Goal: Task Accomplishment & Management: Use online tool/utility

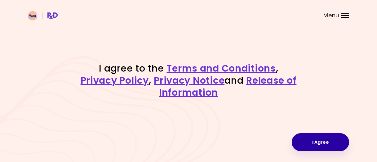
click at [335, 147] on button "I Agree" at bounding box center [320, 142] width 57 height 18
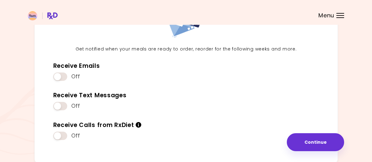
scroll to position [63, 0]
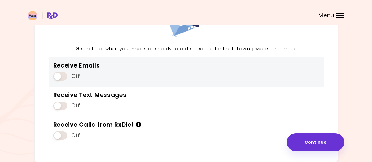
click at [66, 78] on span at bounding box center [60, 76] width 14 height 8
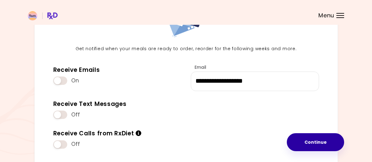
click at [294, 137] on button "Continue" at bounding box center [315, 142] width 57 height 18
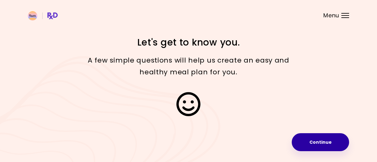
click at [306, 142] on button "Continue" at bounding box center [320, 142] width 57 height 18
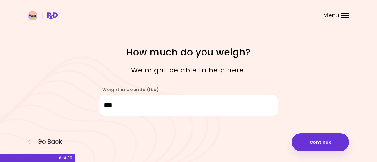
click at [306, 142] on button "Continue" at bounding box center [320, 142] width 57 height 18
select select "****"
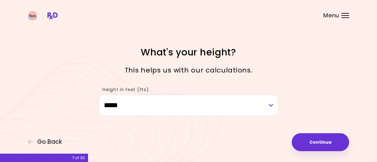
click at [306, 142] on button "Continue" at bounding box center [320, 142] width 57 height 18
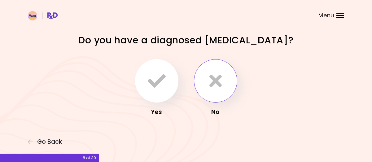
click at [215, 73] on icon "button" at bounding box center [216, 81] width 12 height 18
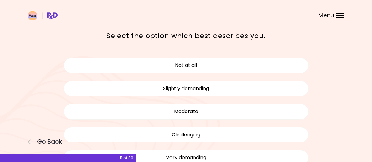
scroll to position [23, 0]
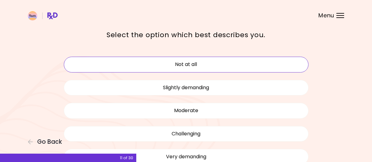
click at [221, 64] on button "Not at all" at bounding box center [186, 65] width 245 height 16
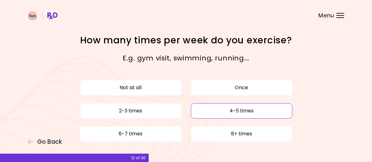
click at [217, 107] on button "4-5 times" at bounding box center [242, 111] width 102 height 16
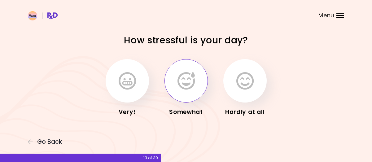
click at [190, 82] on icon "button" at bounding box center [186, 81] width 17 height 18
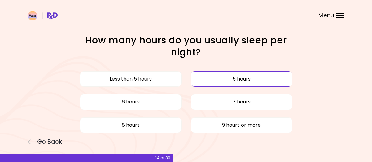
click at [214, 82] on button "5 hours" at bounding box center [242, 79] width 102 height 16
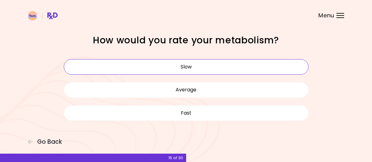
click at [205, 66] on button "Slow" at bounding box center [186, 67] width 245 height 16
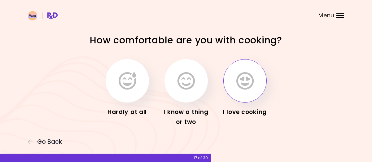
click at [244, 79] on icon "button" at bounding box center [245, 81] width 17 height 18
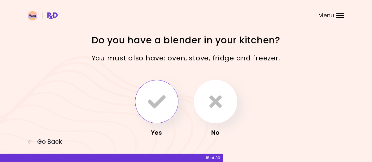
click at [159, 96] on icon "button" at bounding box center [157, 102] width 18 height 18
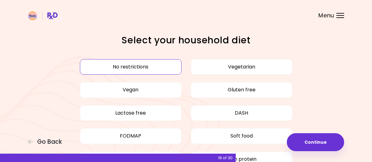
click at [152, 64] on button "No restrictions" at bounding box center [131, 67] width 102 height 16
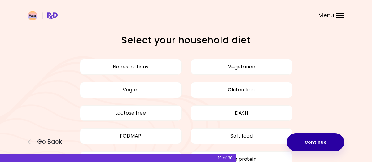
click at [316, 139] on button "Continue" at bounding box center [315, 142] width 57 height 18
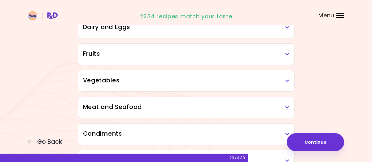
scroll to position [102, 0]
click at [288, 82] on h3 "Vegetables" at bounding box center [186, 80] width 207 height 9
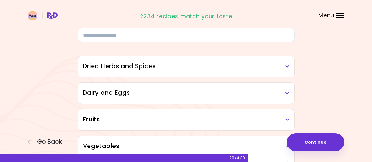
click at [259, 114] on div "Fruits" at bounding box center [186, 119] width 216 height 21
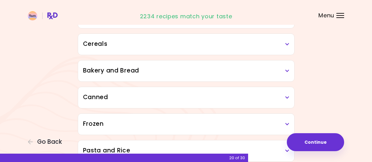
scroll to position [894, 0]
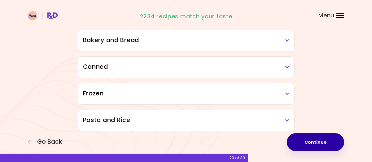
click at [330, 143] on button "Continue" at bounding box center [315, 142] width 57 height 18
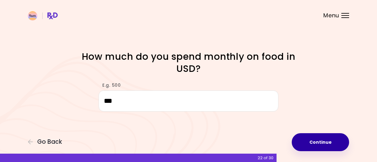
type input "***"
click at [325, 146] on button "Continue" at bounding box center [320, 142] width 57 height 18
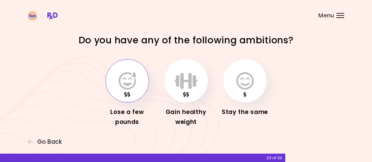
click at [129, 75] on icon "button" at bounding box center [127, 81] width 17 height 18
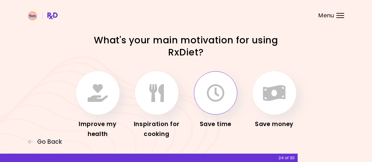
click at [216, 89] on icon "button" at bounding box center [216, 93] width 18 height 18
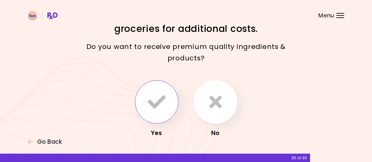
scroll to position [14, 0]
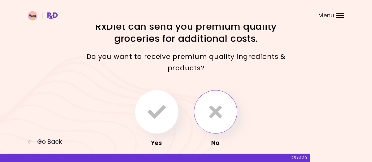
click at [210, 106] on icon "button" at bounding box center [216, 112] width 12 height 18
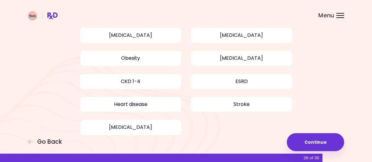
scroll to position [77, 0]
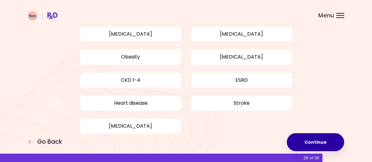
click at [305, 138] on button "Continue" at bounding box center [315, 142] width 57 height 18
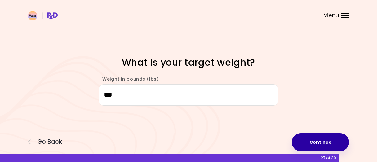
type input "***"
click at [318, 143] on button "Continue" at bounding box center [320, 142] width 57 height 18
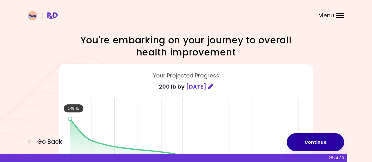
click at [318, 143] on button "Continue" at bounding box center [315, 142] width 57 height 18
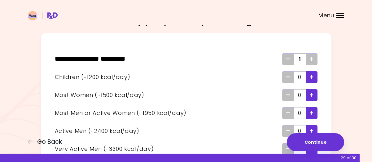
scroll to position [20, 0]
click at [313, 91] on span "Add - Woman" at bounding box center [312, 95] width 4 height 10
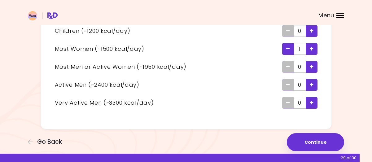
scroll to position [67, 0]
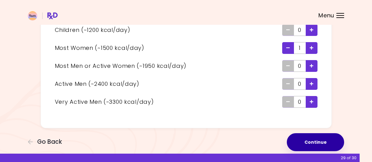
click at [307, 145] on button "Continue" at bounding box center [315, 142] width 57 height 18
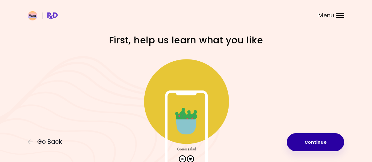
click at [307, 140] on button "Continue" at bounding box center [315, 142] width 57 height 18
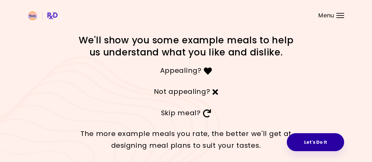
click at [309, 140] on button "Let's Do It" at bounding box center [315, 142] width 57 height 18
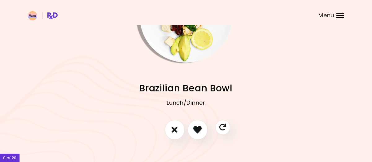
scroll to position [56, 0]
click at [172, 135] on icon "I don't like this recipe" at bounding box center [174, 130] width 7 height 10
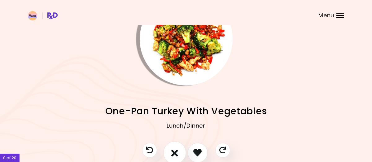
scroll to position [34, 0]
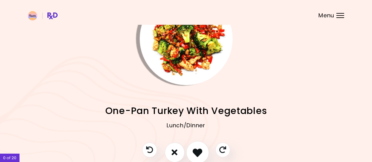
click at [200, 152] on icon "I like this recipe" at bounding box center [198, 153] width 10 height 10
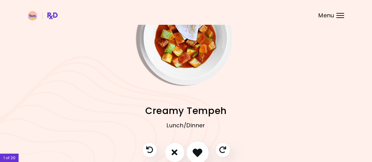
click at [200, 152] on icon "I like this recipe" at bounding box center [198, 153] width 10 height 10
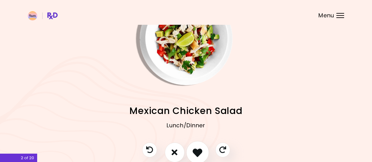
click at [200, 152] on icon "I like this recipe" at bounding box center [198, 153] width 10 height 10
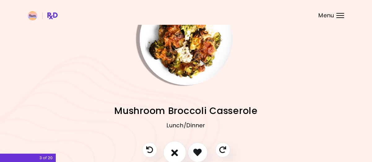
click at [177, 156] on icon "I don't like this recipe" at bounding box center [174, 153] width 7 height 10
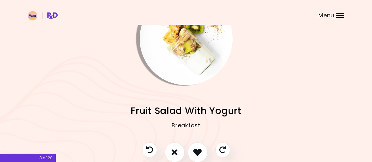
scroll to position [25, 0]
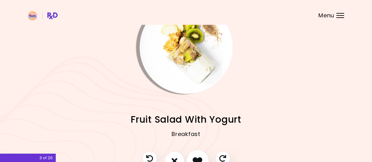
click at [196, 157] on icon "I like this recipe" at bounding box center [198, 161] width 10 height 10
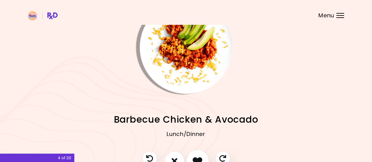
click at [196, 157] on icon "I like this recipe" at bounding box center [198, 161] width 10 height 10
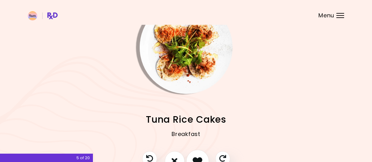
click at [196, 157] on icon "I like this recipe" at bounding box center [198, 161] width 10 height 10
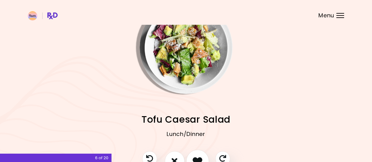
click at [196, 157] on icon "I like this recipe" at bounding box center [198, 161] width 10 height 10
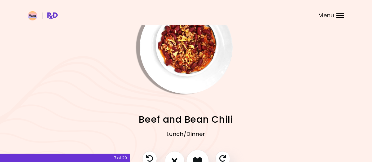
click at [196, 157] on icon "I like this recipe" at bounding box center [198, 161] width 10 height 10
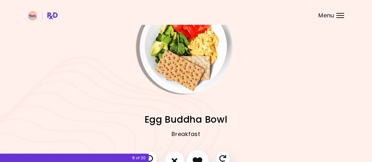
click at [196, 157] on icon "I like this recipe" at bounding box center [198, 161] width 10 height 10
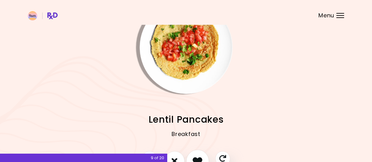
click at [196, 157] on icon "I like this recipe" at bounding box center [198, 161] width 10 height 10
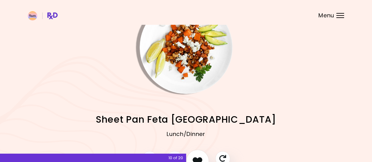
click at [196, 157] on icon "I like this recipe" at bounding box center [198, 161] width 10 height 10
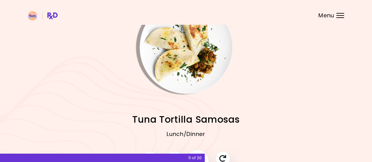
click at [196, 157] on div "11 of 20" at bounding box center [102, 158] width 205 height 8
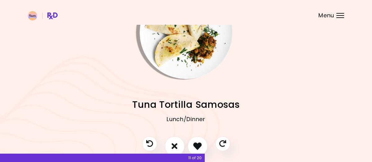
scroll to position [41, 0]
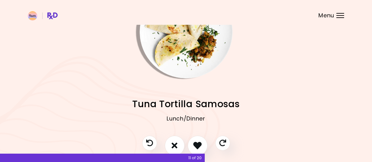
click at [199, 143] on icon "I like this recipe" at bounding box center [197, 145] width 8 height 8
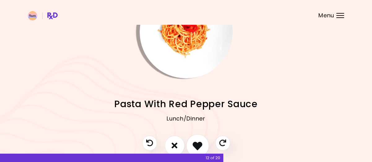
click at [199, 143] on icon "I like this recipe" at bounding box center [198, 146] width 10 height 10
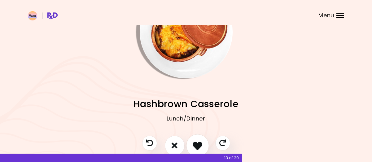
click at [199, 143] on icon "I like this recipe" at bounding box center [198, 146] width 10 height 10
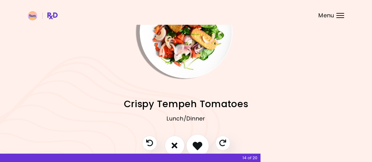
click at [199, 143] on icon "I like this recipe" at bounding box center [198, 146] width 10 height 10
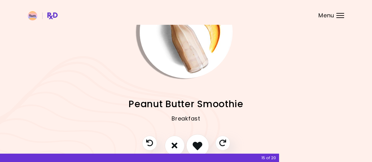
click at [199, 143] on icon "I like this recipe" at bounding box center [198, 146] width 10 height 10
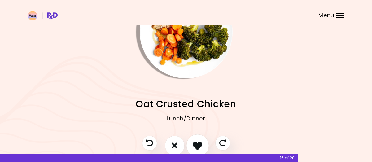
scroll to position [43, 0]
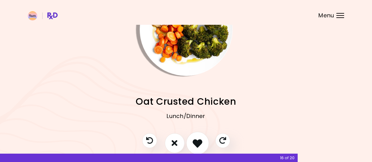
click at [199, 147] on icon "I like this recipe" at bounding box center [198, 143] width 10 height 10
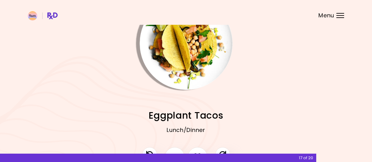
scroll to position [67, 0]
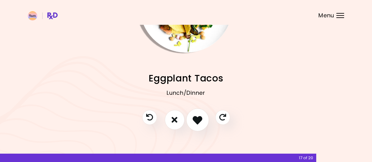
click at [198, 125] on button "I like this recipe" at bounding box center [197, 120] width 23 height 23
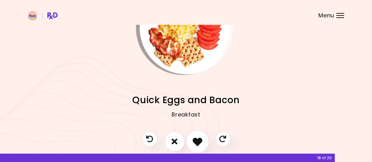
scroll to position [46, 0]
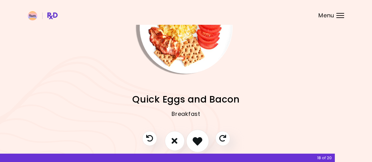
click at [199, 135] on button "I like this recipe" at bounding box center [197, 141] width 23 height 23
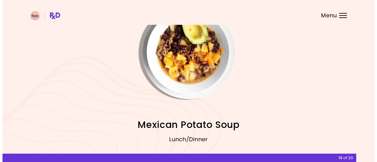
scroll to position [65, 0]
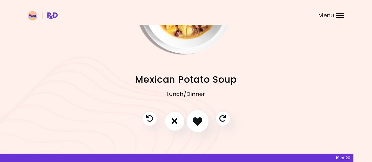
click at [198, 129] on button "I like this recipe" at bounding box center [197, 121] width 23 height 23
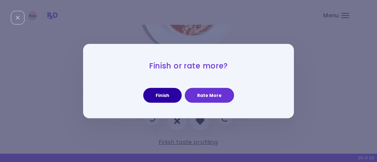
click at [166, 96] on button "Finish" at bounding box center [162, 95] width 38 height 15
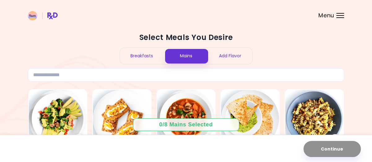
click at [229, 53] on div "Add Flavor" at bounding box center [230, 56] width 44 height 16
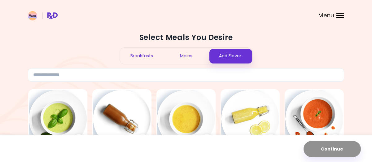
click at [192, 57] on div "Mains" at bounding box center [186, 56] width 44 height 16
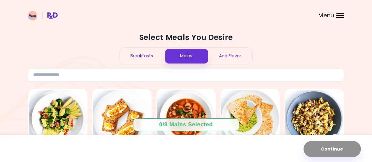
click at [223, 55] on div "Add Flavor" at bounding box center [230, 56] width 44 height 16
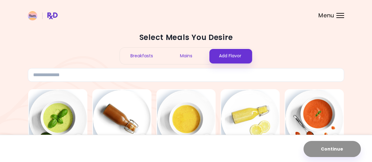
scroll to position [73, 0]
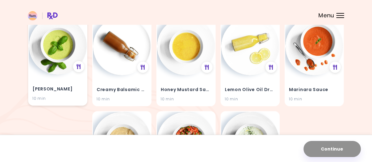
click at [53, 65] on img at bounding box center [58, 46] width 58 height 58
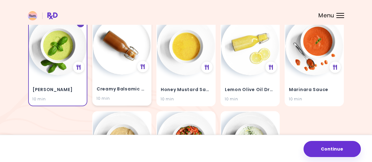
click at [110, 59] on img at bounding box center [122, 46] width 58 height 58
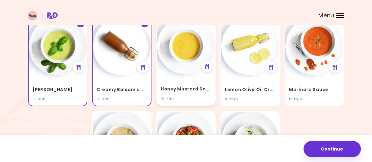
click at [184, 52] on img at bounding box center [186, 46] width 58 height 58
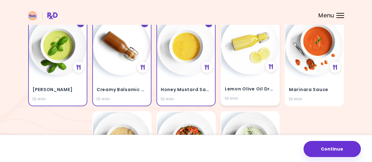
click at [266, 39] on img at bounding box center [250, 46] width 58 height 58
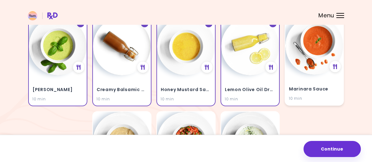
click at [308, 38] on img at bounding box center [315, 46] width 58 height 58
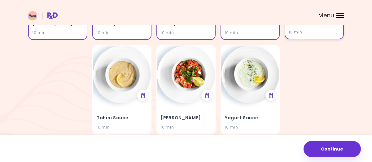
scroll to position [140, 0]
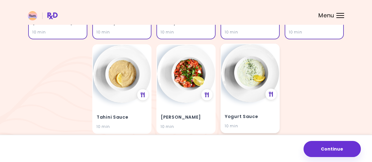
click at [261, 72] on img at bounding box center [250, 73] width 58 height 58
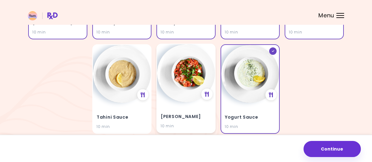
click at [193, 74] on img at bounding box center [186, 73] width 58 height 58
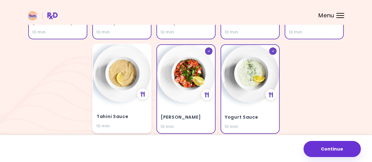
click at [127, 76] on img at bounding box center [122, 73] width 58 height 58
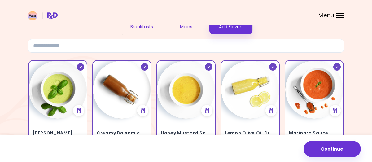
scroll to position [0, 0]
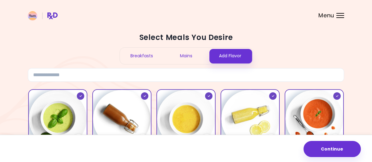
click at [178, 56] on div "Mains" at bounding box center [186, 56] width 44 height 16
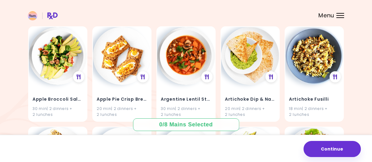
scroll to position [64, 0]
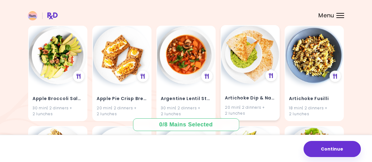
click at [249, 60] on img at bounding box center [250, 55] width 58 height 58
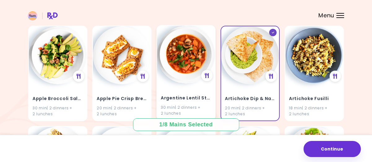
click at [190, 54] on img at bounding box center [186, 55] width 58 height 58
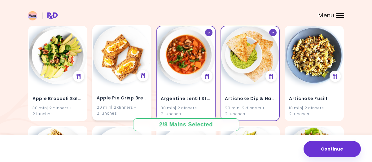
click at [125, 52] on img at bounding box center [122, 55] width 58 height 58
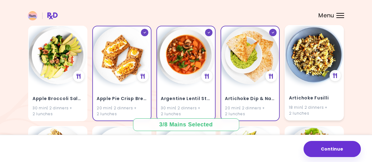
click at [316, 52] on img at bounding box center [315, 55] width 58 height 58
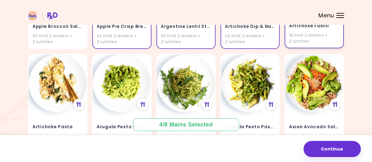
scroll to position [138, 0]
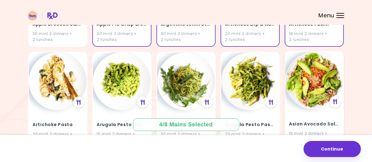
click at [317, 73] on img at bounding box center [315, 81] width 58 height 58
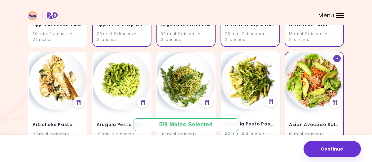
click at [256, 72] on img at bounding box center [250, 81] width 58 height 58
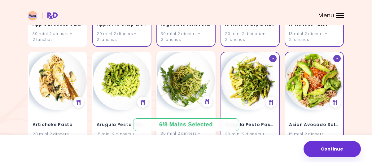
click at [187, 73] on img at bounding box center [186, 81] width 58 height 58
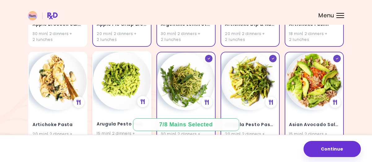
click at [122, 65] on img at bounding box center [122, 81] width 58 height 58
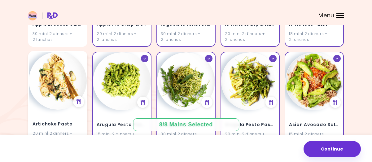
click at [53, 77] on img at bounding box center [58, 81] width 58 height 58
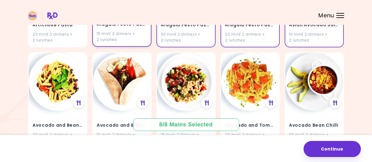
scroll to position [297, 0]
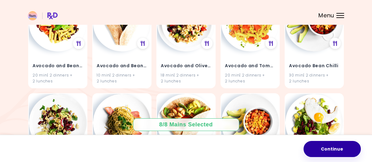
click at [352, 150] on button "Continue" at bounding box center [332, 149] width 57 height 16
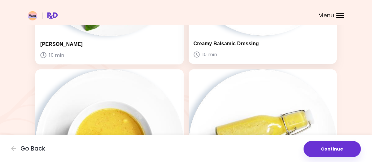
scroll to position [171, 0]
click at [246, 46] on h3 "Creamy Balsamic Dressing" at bounding box center [263, 43] width 139 height 6
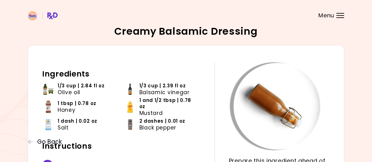
scroll to position [90, 0]
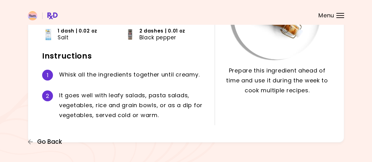
click at [50, 143] on span "Go Back" at bounding box center [49, 142] width 25 height 7
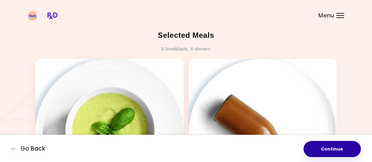
click at [334, 144] on button "Continue" at bounding box center [332, 149] width 57 height 16
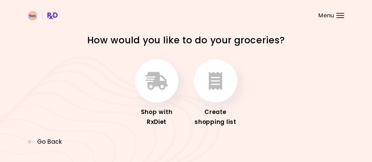
click at [241, 83] on div "Shop with RxDiet Create shopping list" at bounding box center [186, 93] width 217 height 75
click at [207, 75] on button "button" at bounding box center [215, 80] width 43 height 43
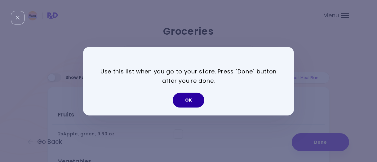
click at [189, 103] on button "OK" at bounding box center [189, 100] width 32 height 15
click at [189, 103] on h3 "Fruits" at bounding box center [188, 112] width 272 height 25
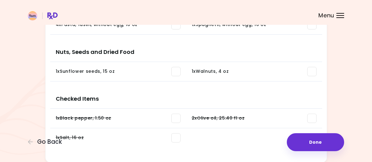
scroll to position [835, 0]
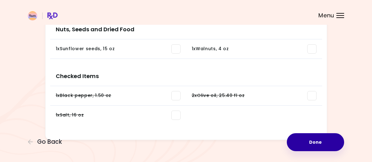
click at [320, 140] on button "Done" at bounding box center [315, 142] width 57 height 18
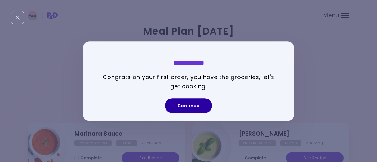
click at [193, 106] on button "Continue" at bounding box center [188, 105] width 47 height 15
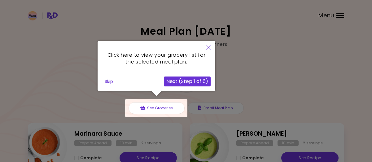
click at [194, 78] on button "Next (Step 1 of 6)" at bounding box center [187, 82] width 47 height 10
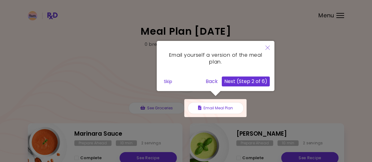
click at [234, 81] on button "Next (Step 2 of 6)" at bounding box center [246, 82] width 48 height 10
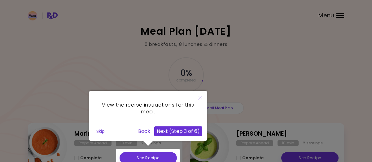
click at [181, 132] on button "Next (Step 3 of 6)" at bounding box center [178, 132] width 48 height 10
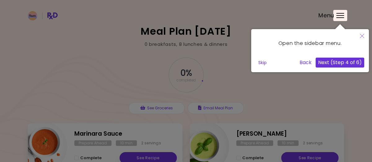
click at [342, 62] on button "Next (Step 4 of 6)" at bounding box center [340, 63] width 49 height 10
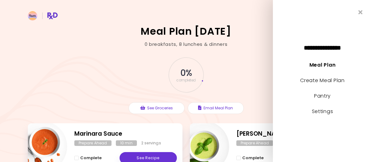
click at [342, 62] on button "Next (Step 4 of 6)" at bounding box center [340, 63] width 49 height 10
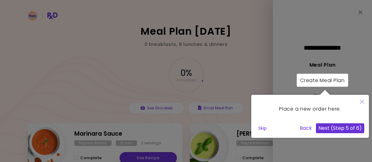
click at [362, 99] on button "Close" at bounding box center [363, 102] width 14 height 15
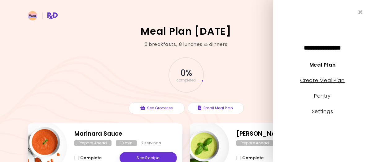
click at [329, 81] on link "Create Meal Plan" at bounding box center [322, 80] width 45 height 7
